Goal: Information Seeking & Learning: Learn about a topic

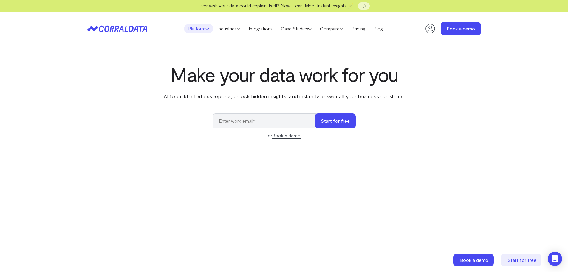
click at [194, 29] on link "Platform" at bounding box center [198, 28] width 29 height 9
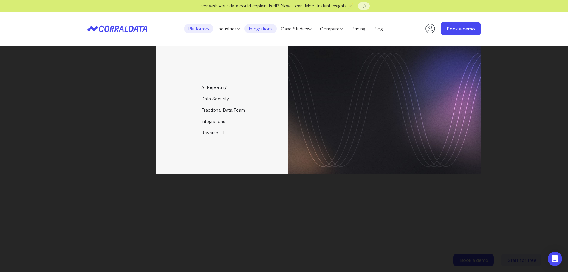
click at [267, 29] on link "Integrations" at bounding box center [260, 28] width 32 height 9
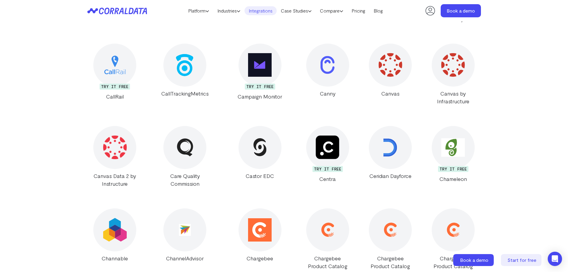
scroll to position [1568, 0]
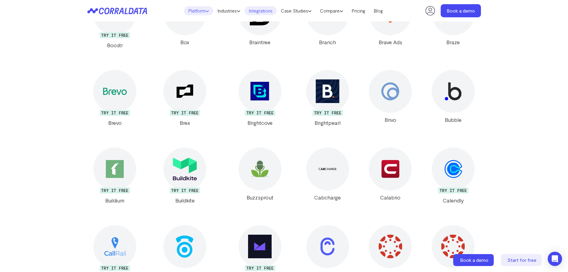
click at [200, 11] on link "Platform" at bounding box center [198, 10] width 29 height 9
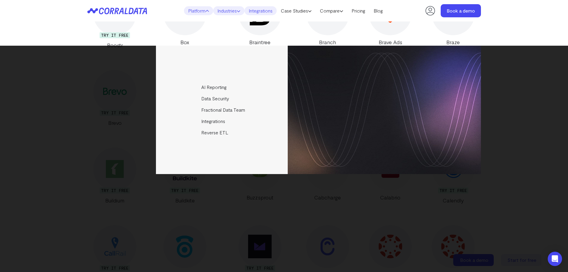
click at [228, 10] on link "Industries" at bounding box center [228, 10] width 31 height 9
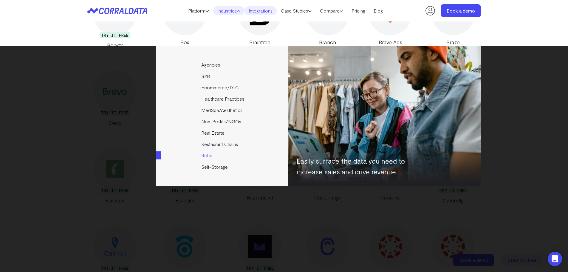
click at [205, 153] on link "Retail" at bounding box center [222, 155] width 133 height 11
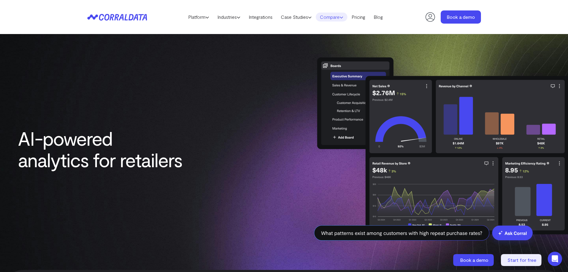
click at [343, 17] on icon at bounding box center [342, 18] width 4 height 4
